Goal: Information Seeking & Learning: Learn about a topic

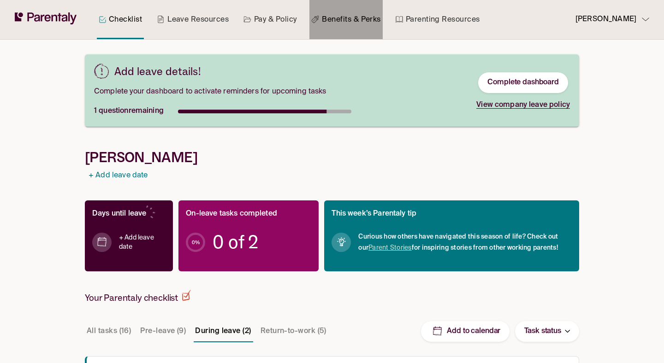
click at [366, 15] on link "Benefits & Perks" at bounding box center [345, 19] width 73 height 39
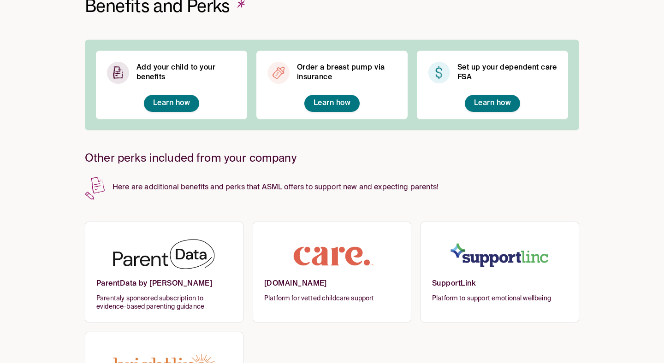
scroll to position [150, 0]
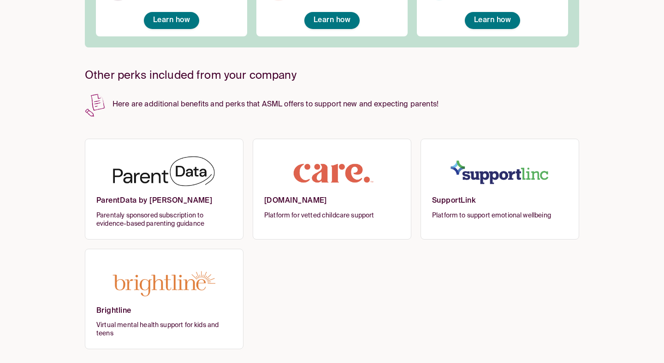
click at [146, 181] on img at bounding box center [164, 173] width 136 height 45
